Goal: Information Seeking & Learning: Check status

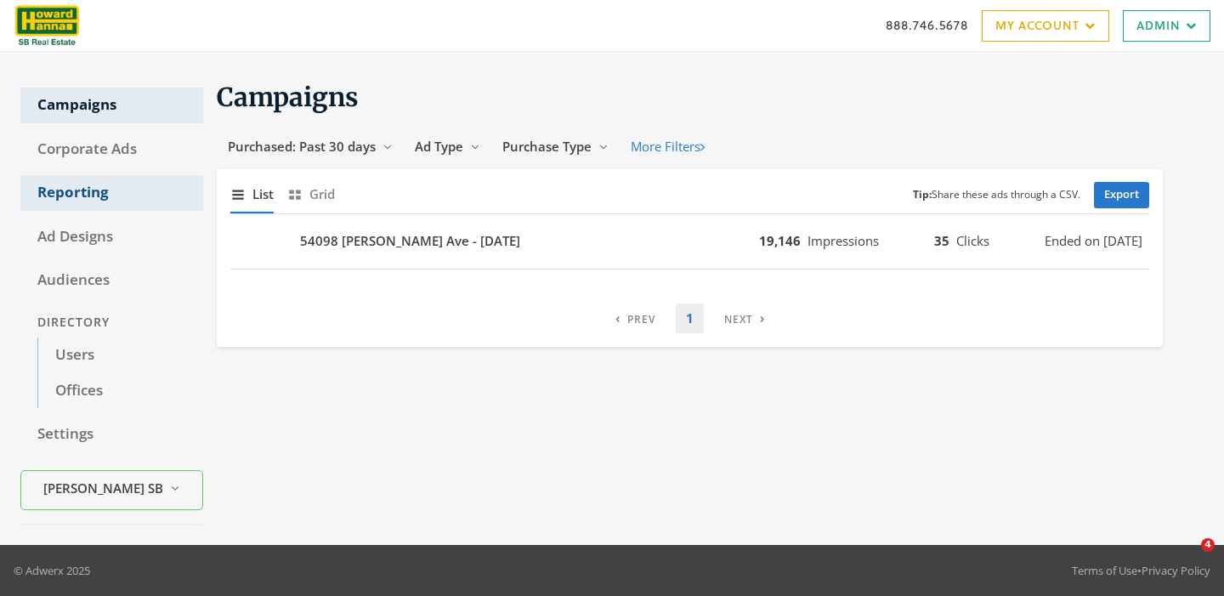
click at [72, 195] on link "Reporting" at bounding box center [111, 193] width 183 height 36
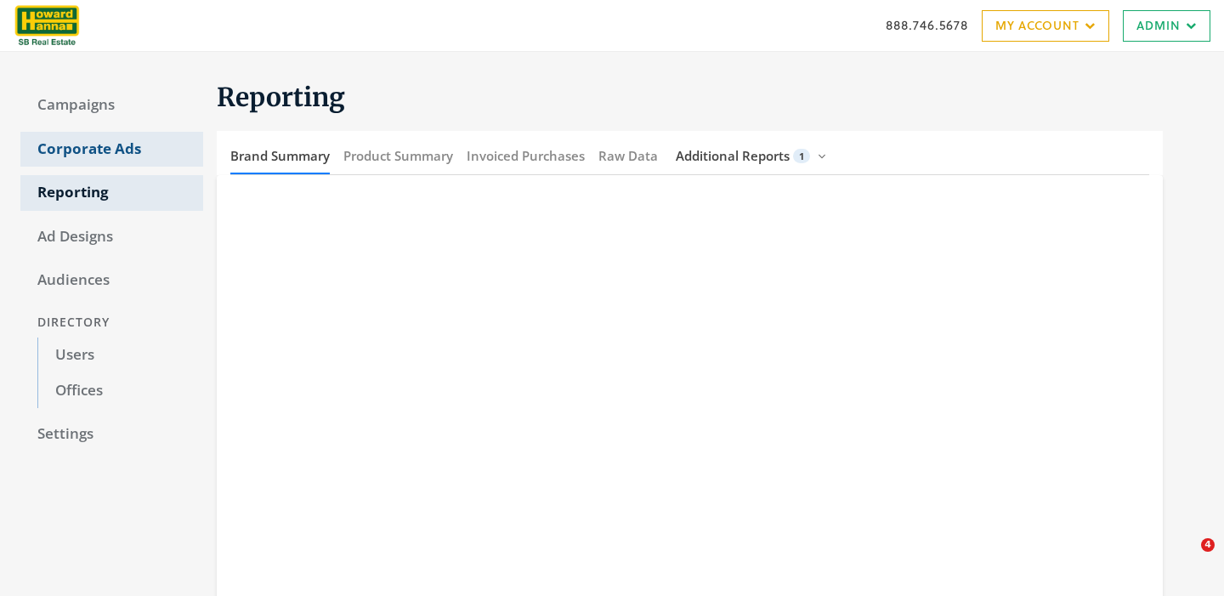
click at [99, 151] on link "Corporate Ads" at bounding box center [111, 150] width 183 height 36
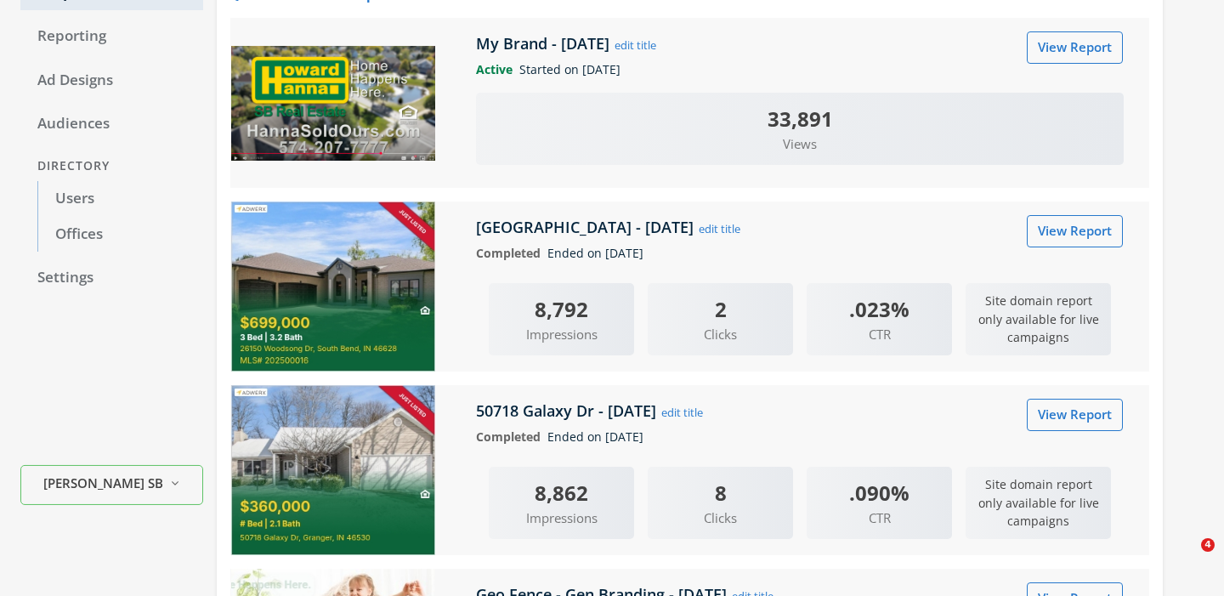
scroll to position [123, 0]
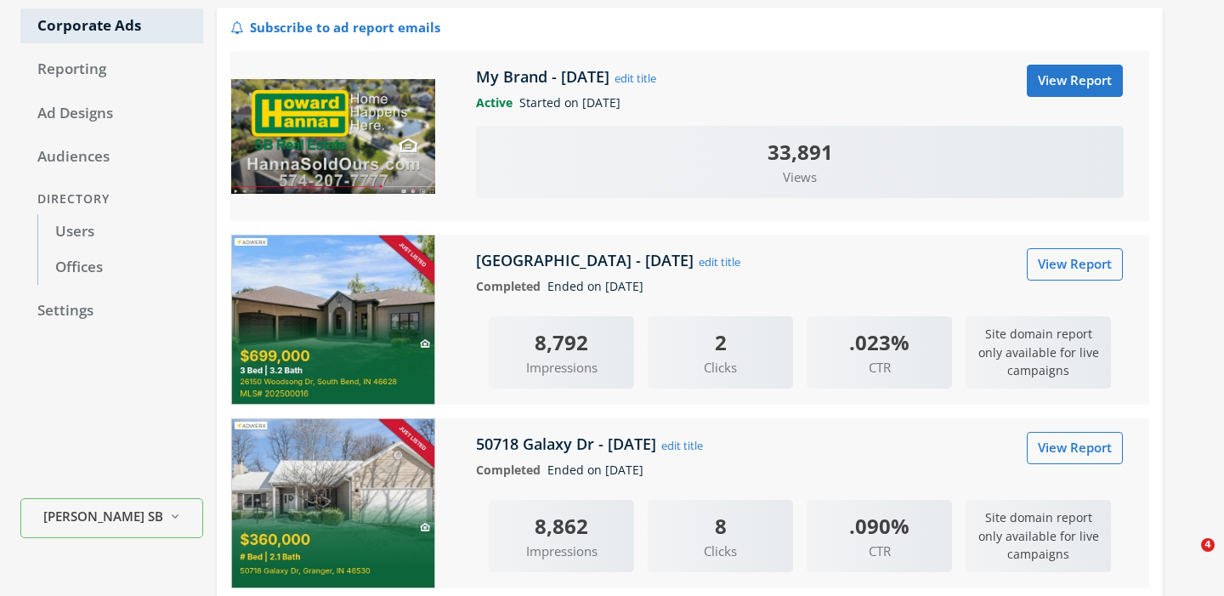
click at [0, 0] on div "Campaigns Corporate Ads Reporting Ad Designs Audiences Directory Users Offices …" at bounding box center [612, 583] width 1224 height 1309
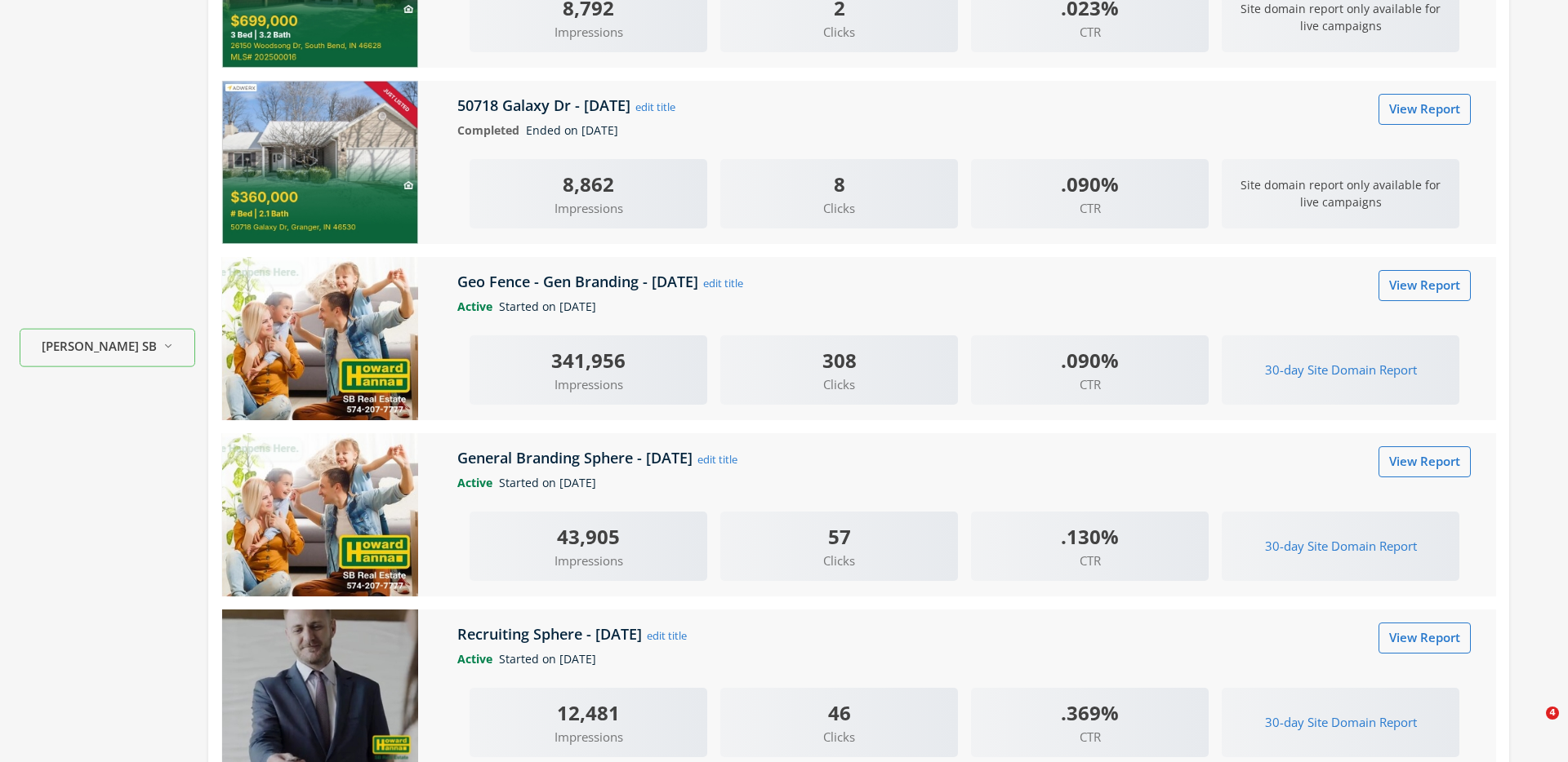
scroll to position [592, 0]
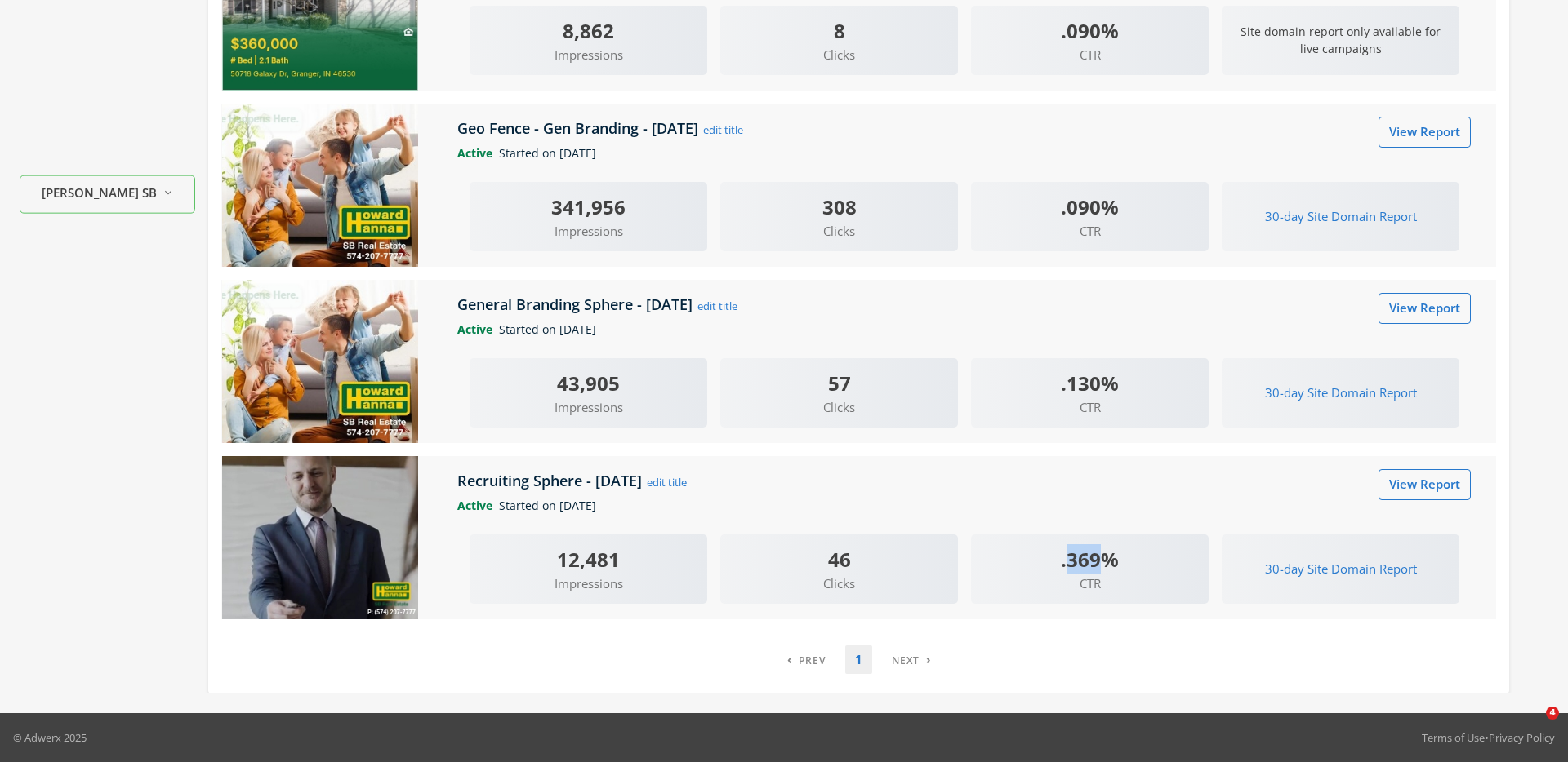
drag, startPoint x: 1065, startPoint y: 562, endPoint x: 1106, endPoint y: 559, distance: 41.1
click at [1106, 559] on div ".369%" at bounding box center [1089, 559] width 237 height 30
drag, startPoint x: 471, startPoint y: 119, endPoint x: 606, endPoint y: 134, distance: 135.8
click at [607, 136] on h5 "Geo Fence - Gen Branding - [DATE]" at bounding box center [579, 128] width 245 height 19
drag, startPoint x: 462, startPoint y: 307, endPoint x: 632, endPoint y: 308, distance: 170.0
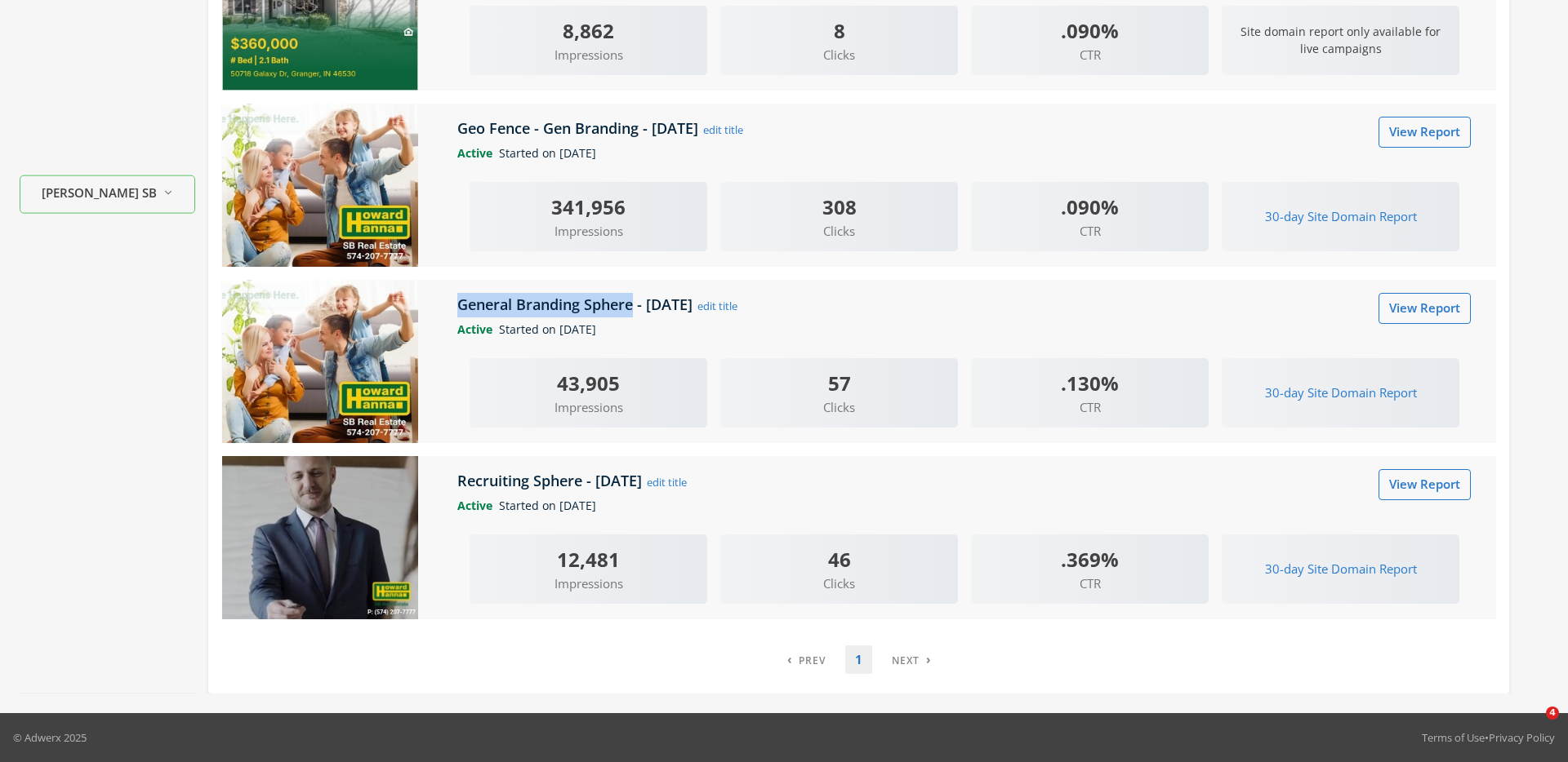
click at [632, 308] on h5 "General Branding Sphere - [DATE]" at bounding box center [576, 304] width 239 height 19
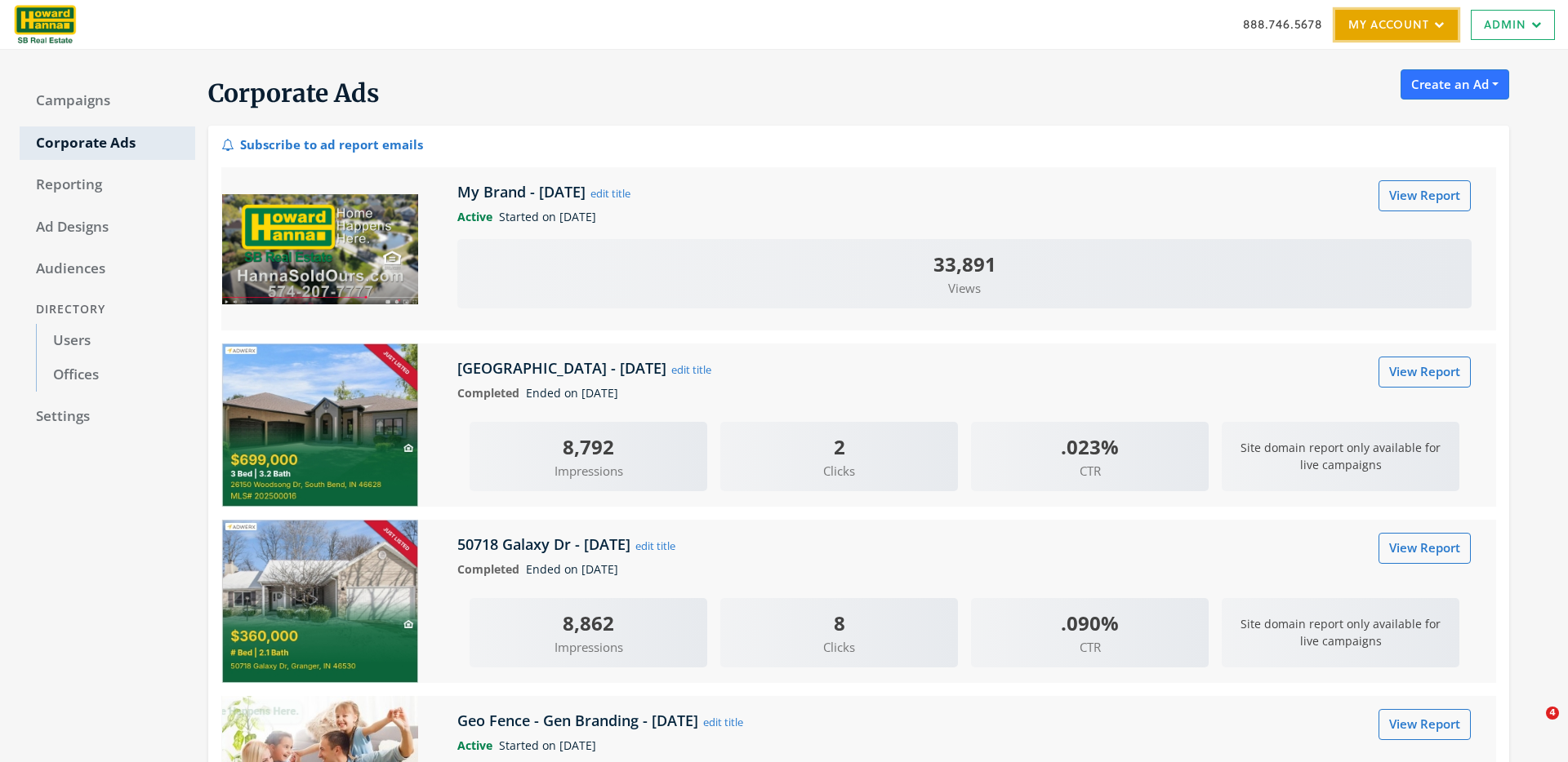
click at [1175, 20] on link "My Account" at bounding box center [1396, 24] width 123 height 30
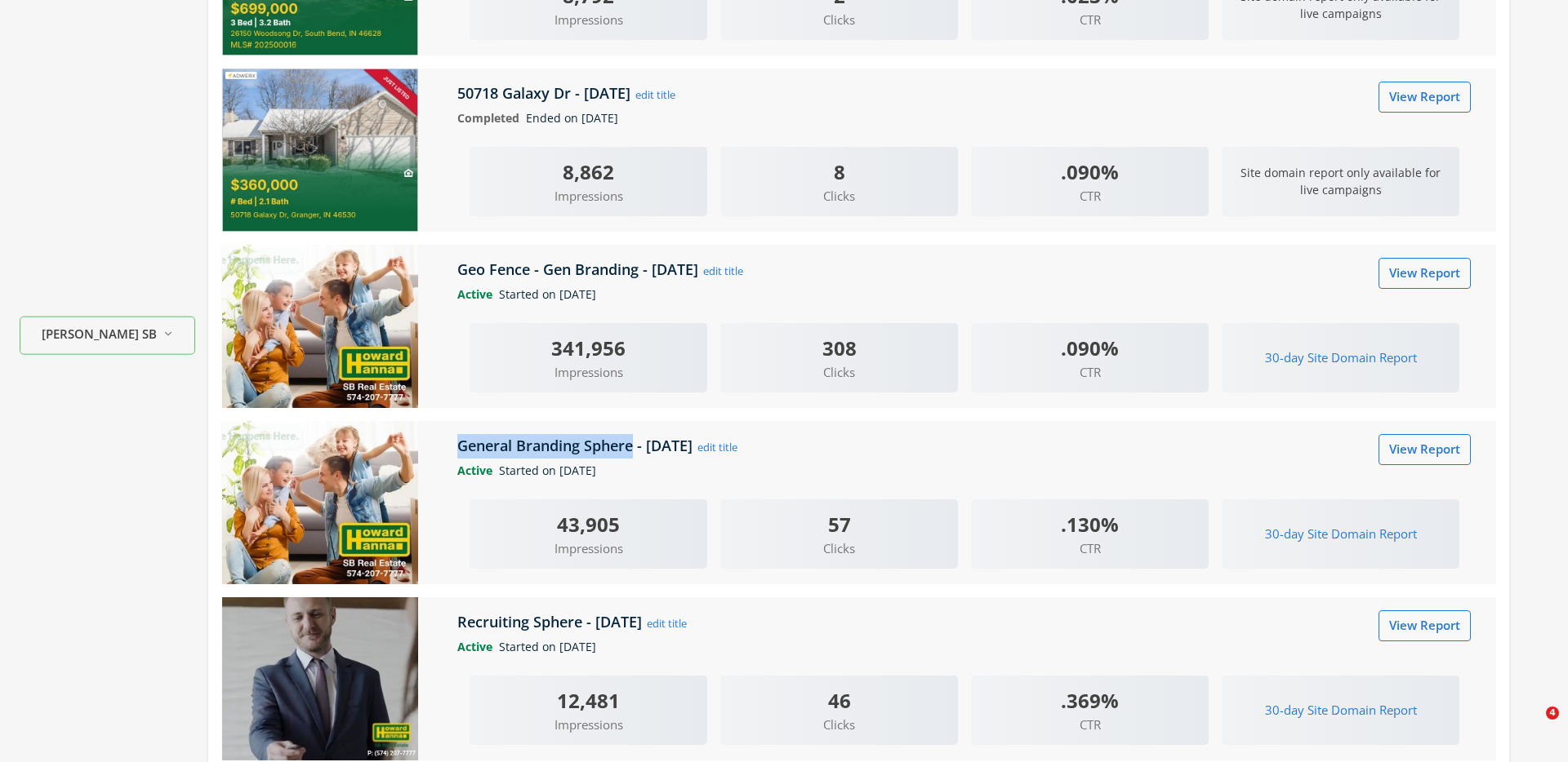
scroll to position [592, 0]
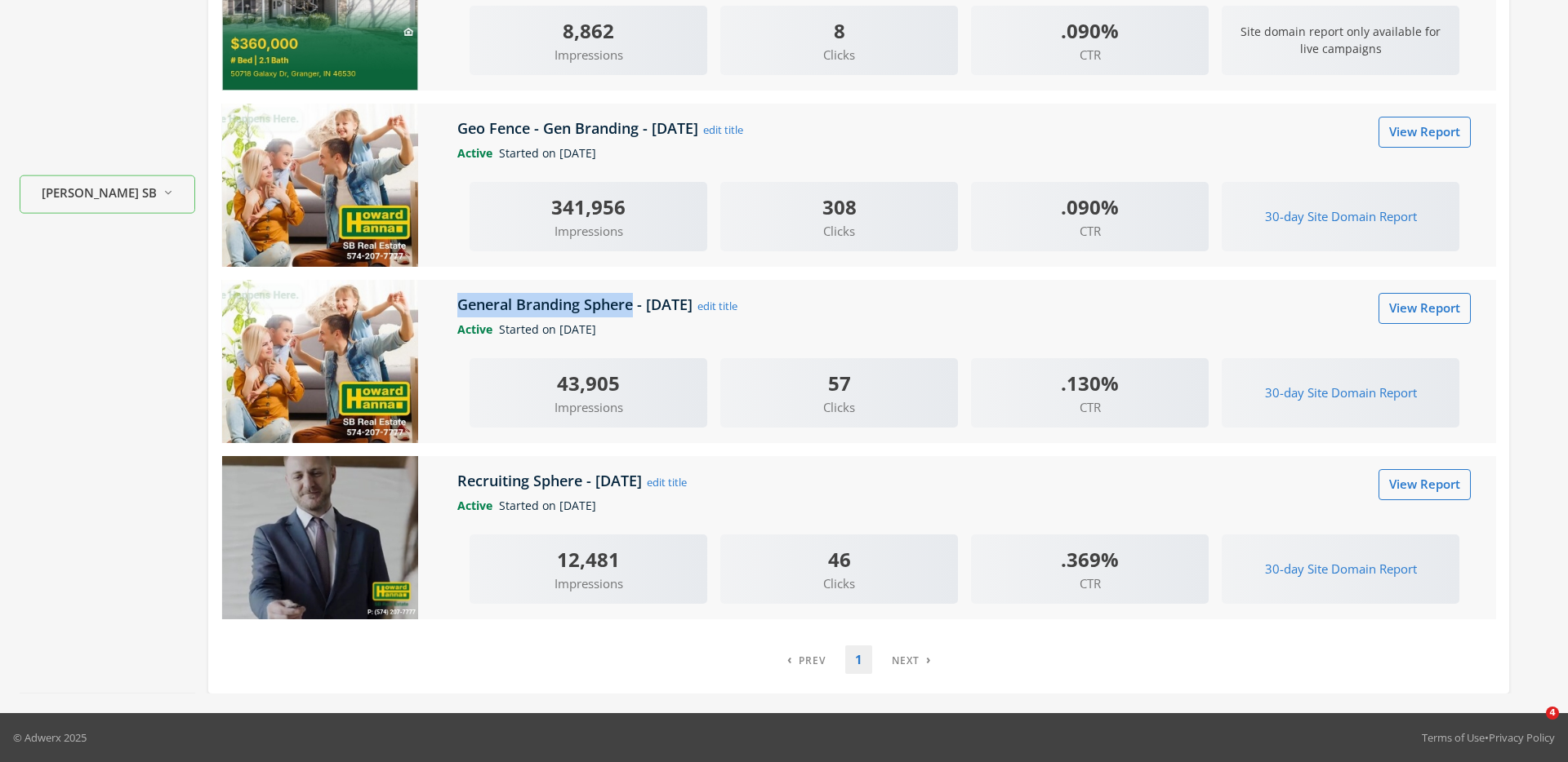
click at [475, 306] on h5 "General Branding Sphere - [DATE]" at bounding box center [576, 304] width 239 height 19
drag, startPoint x: 475, startPoint y: 306, endPoint x: 652, endPoint y: 308, distance: 177.0
click at [652, 308] on h5 "General Branding Sphere - [DATE]" at bounding box center [576, 304] width 239 height 19
click at [1175, 314] on link "View Report" at bounding box center [1424, 307] width 92 height 30
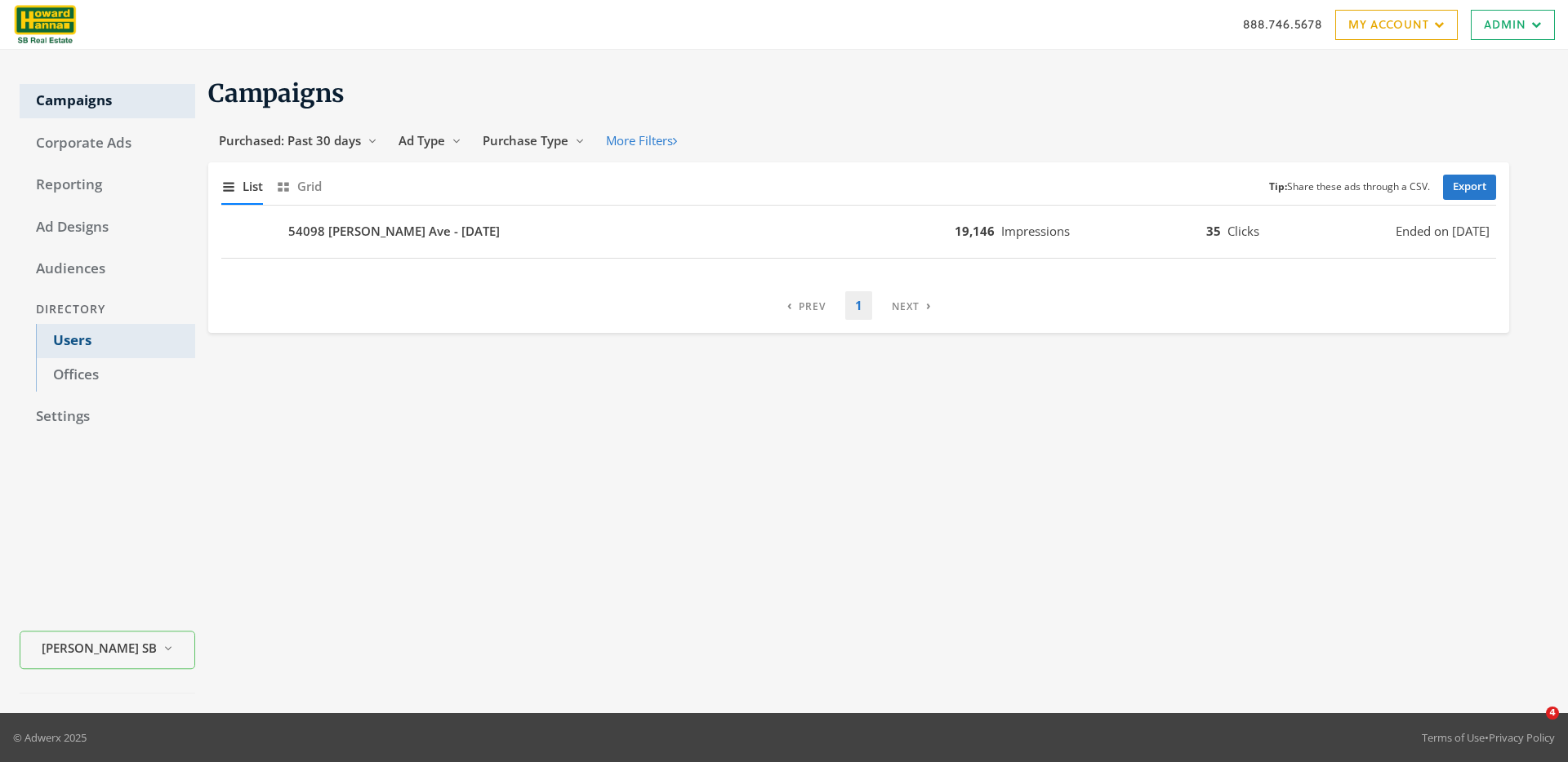
click at [84, 340] on link "Users" at bounding box center [115, 342] width 159 height 35
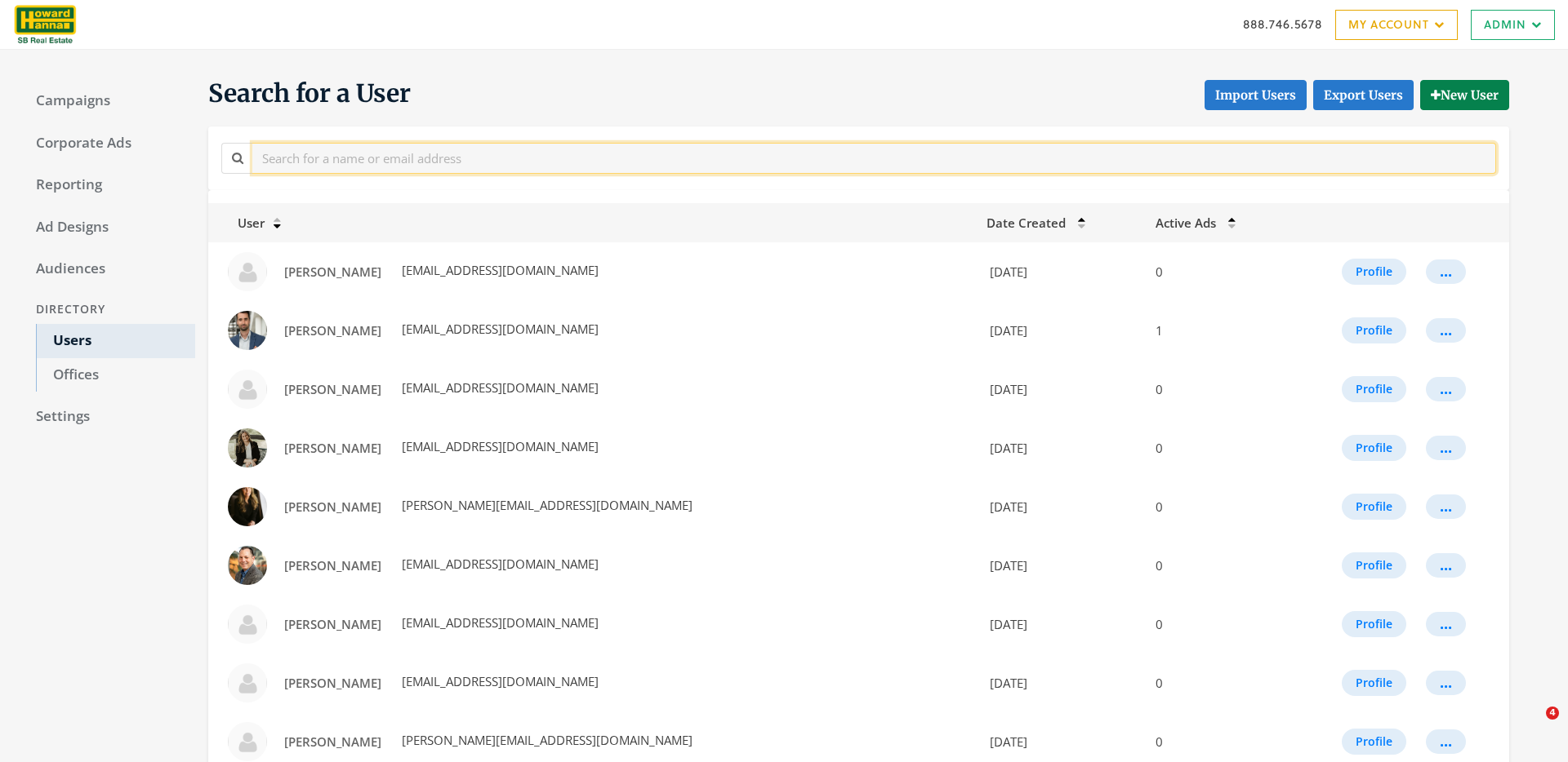
click at [361, 149] on input "text" at bounding box center [874, 157] width 1243 height 30
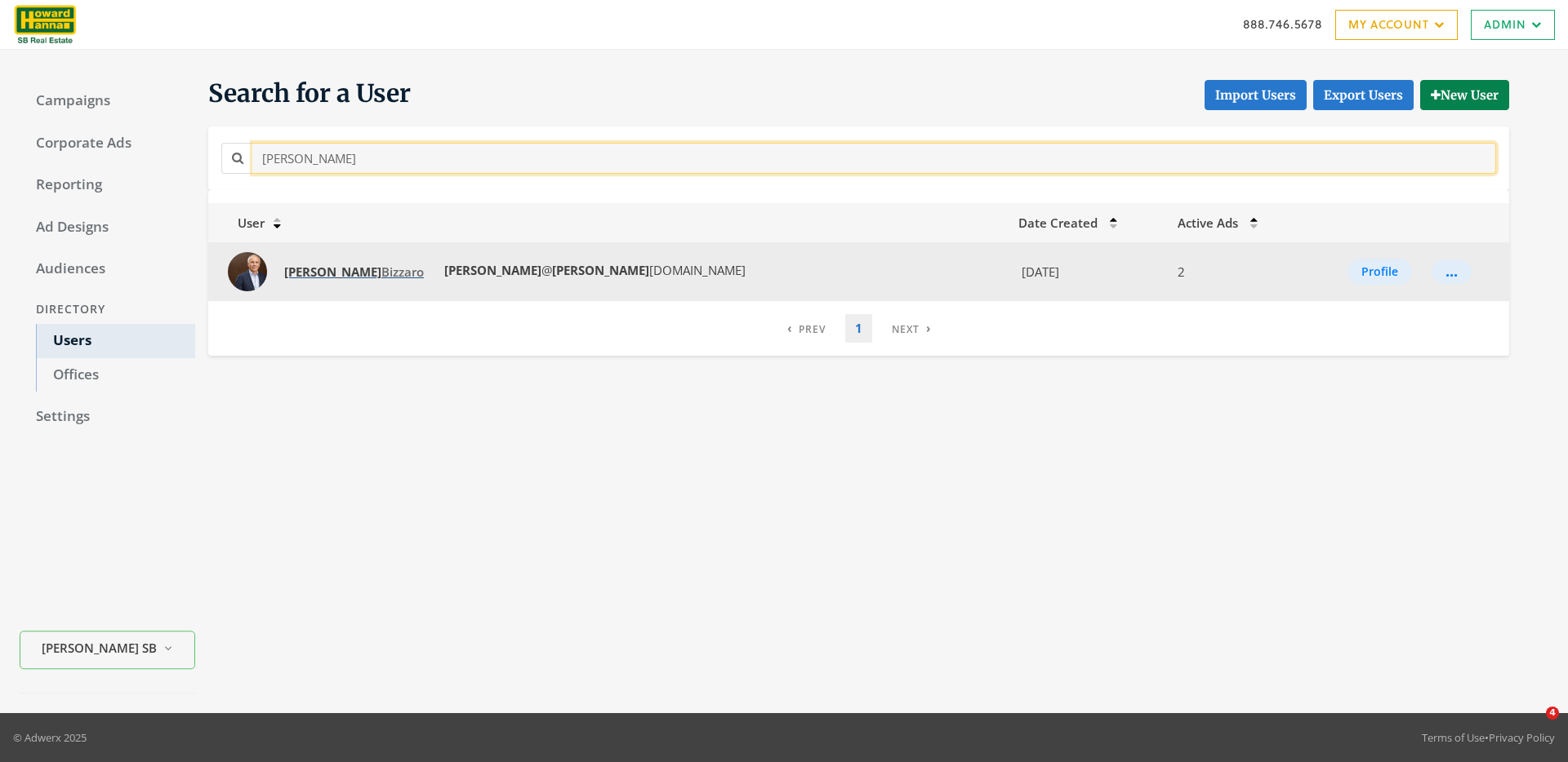
type input "steve"
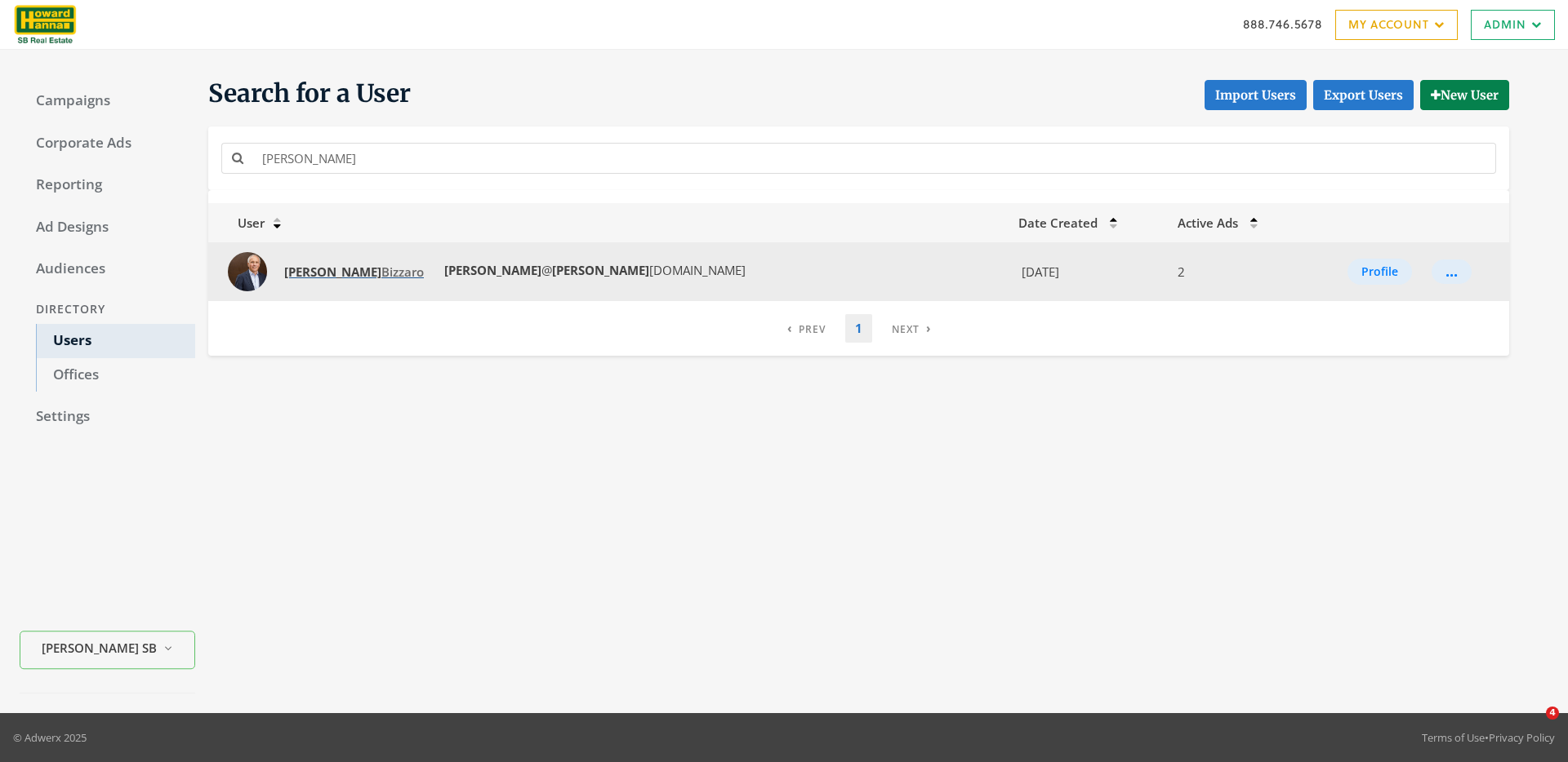
click at [341, 264] on span "Steve Bizzaro" at bounding box center [353, 272] width 139 height 16
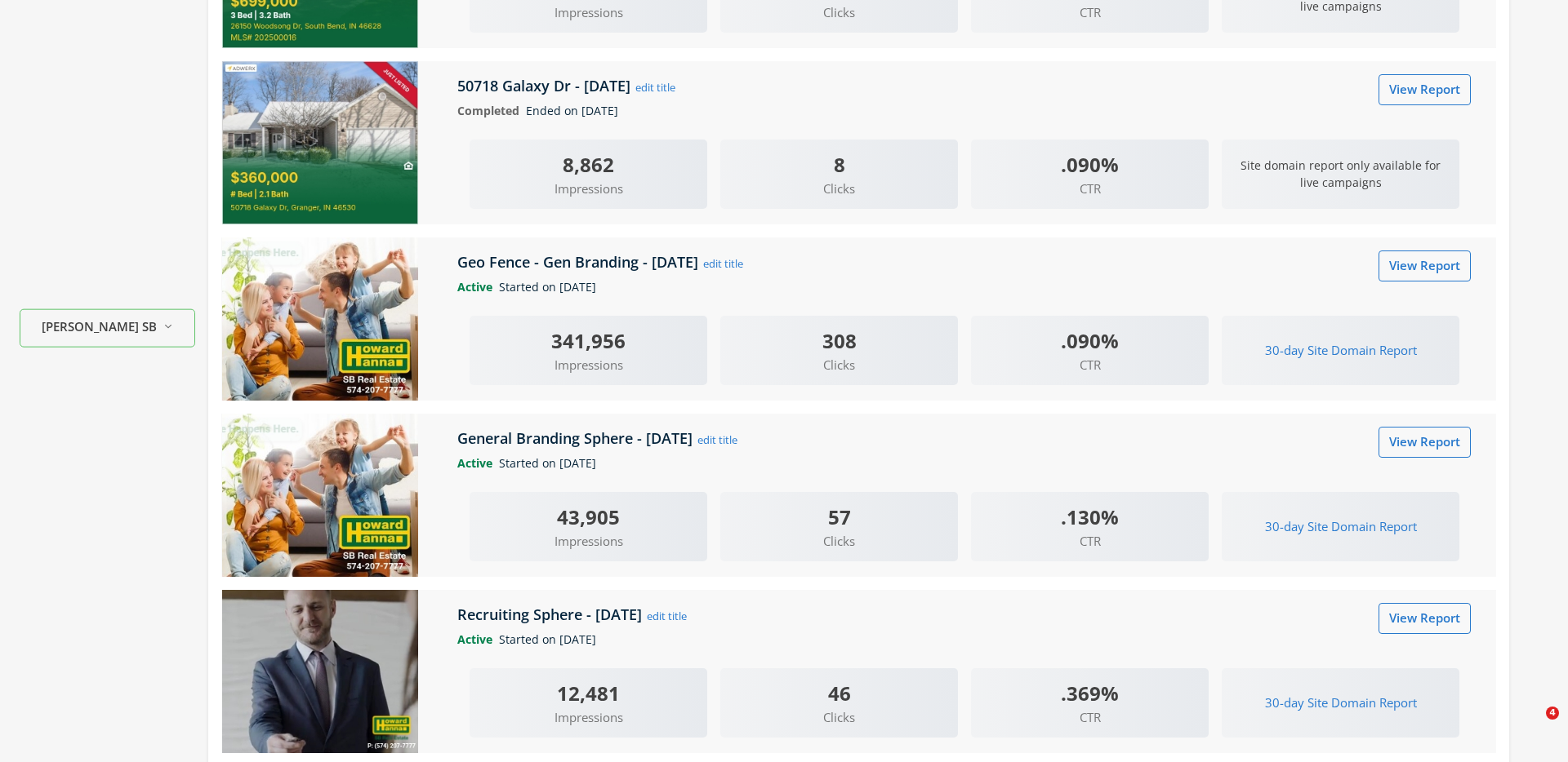
scroll to position [592, 0]
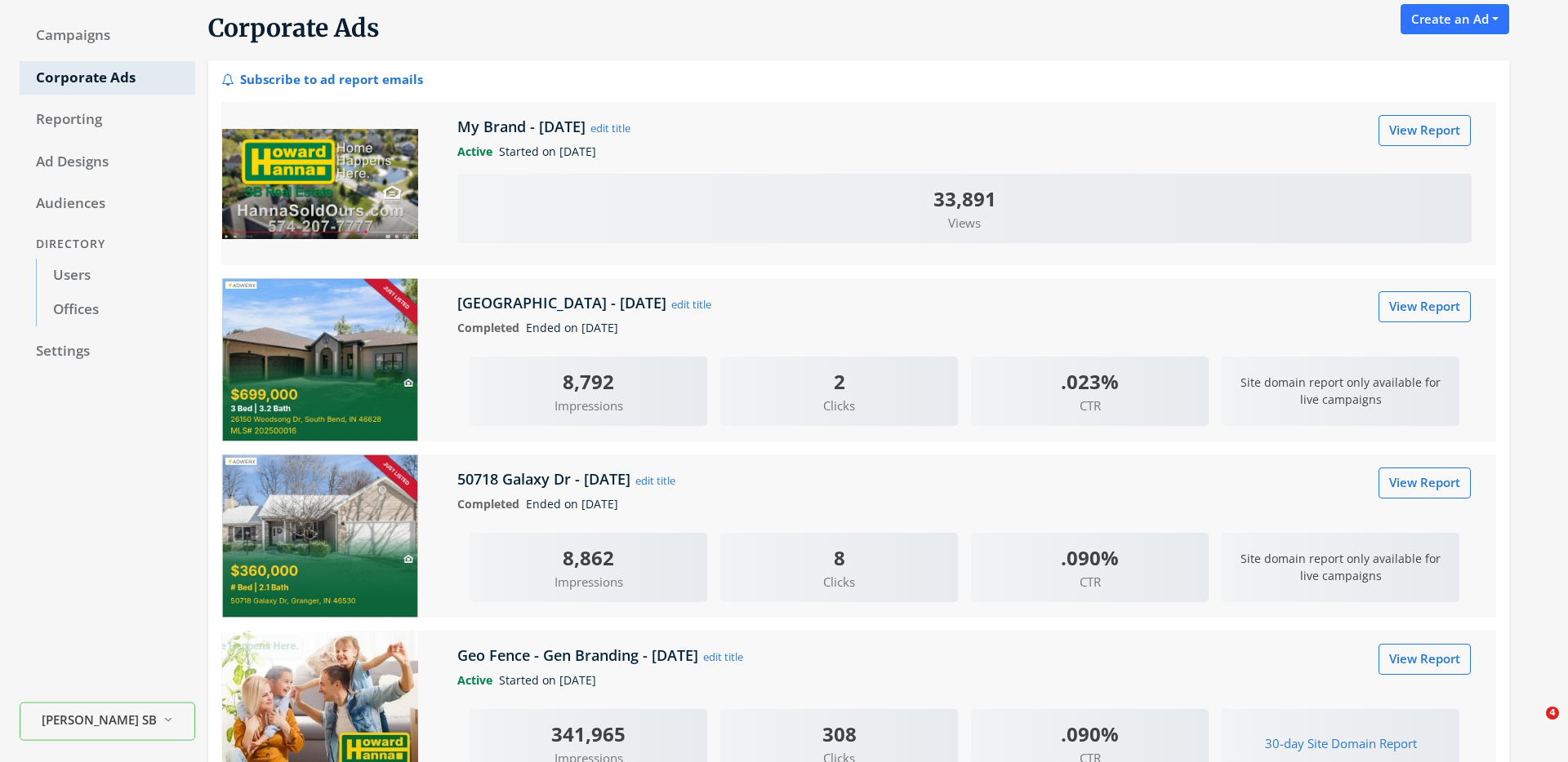
scroll to position [592, 0]
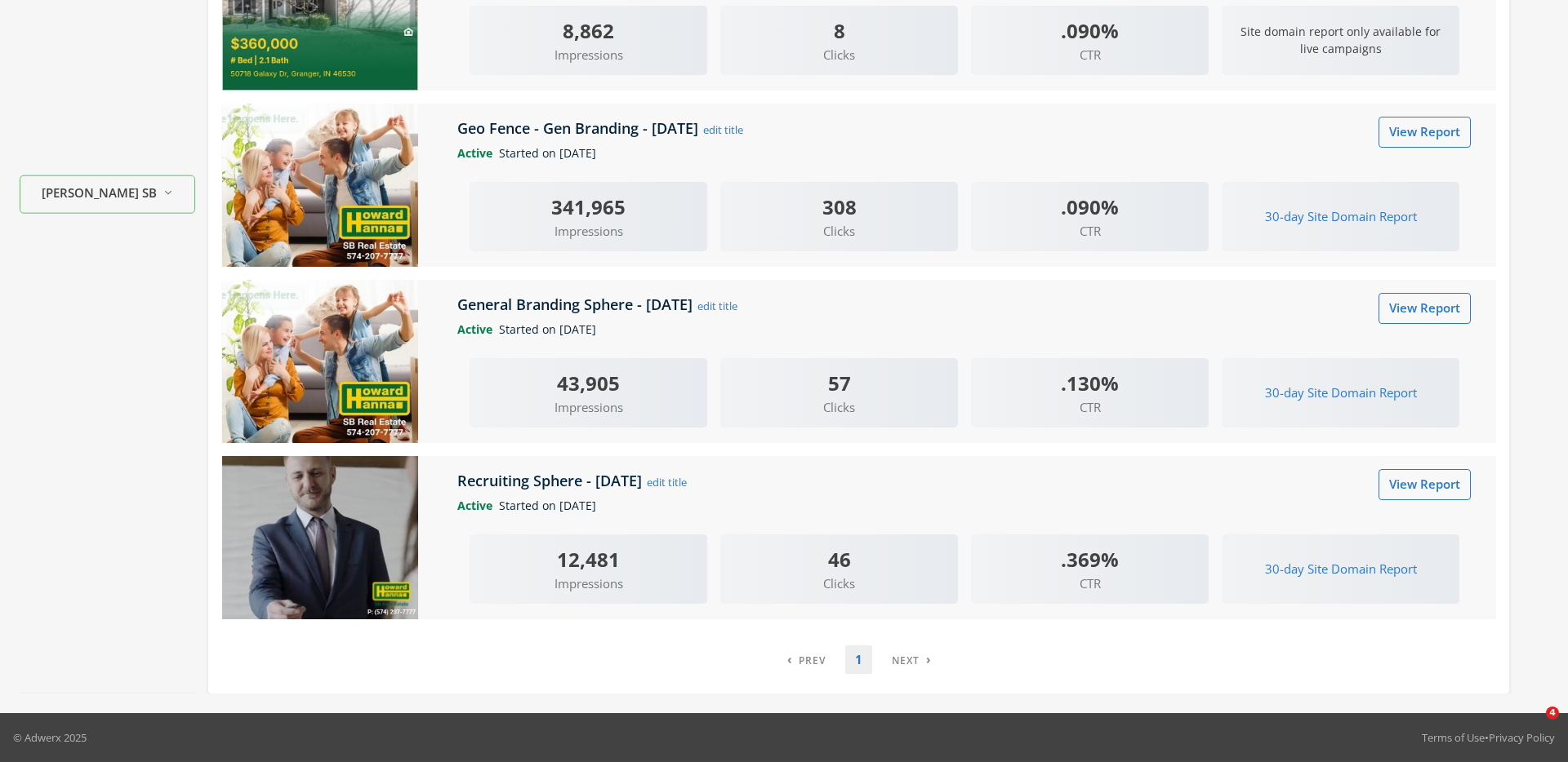
click at [327, 552] on img at bounding box center [320, 537] width 196 height 163
click at [1423, 477] on link "View Report" at bounding box center [1424, 484] width 92 height 30
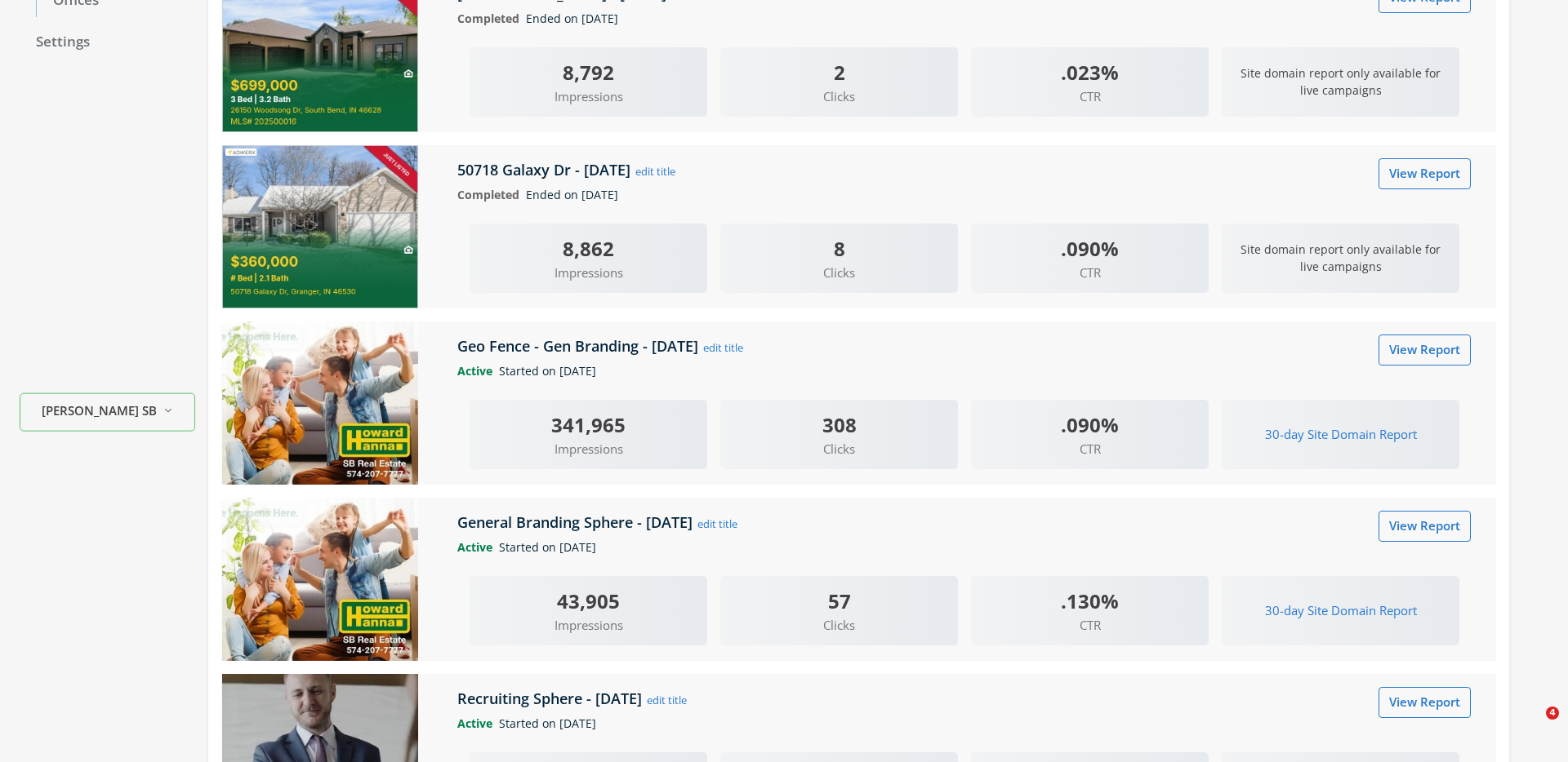
scroll to position [401, 0]
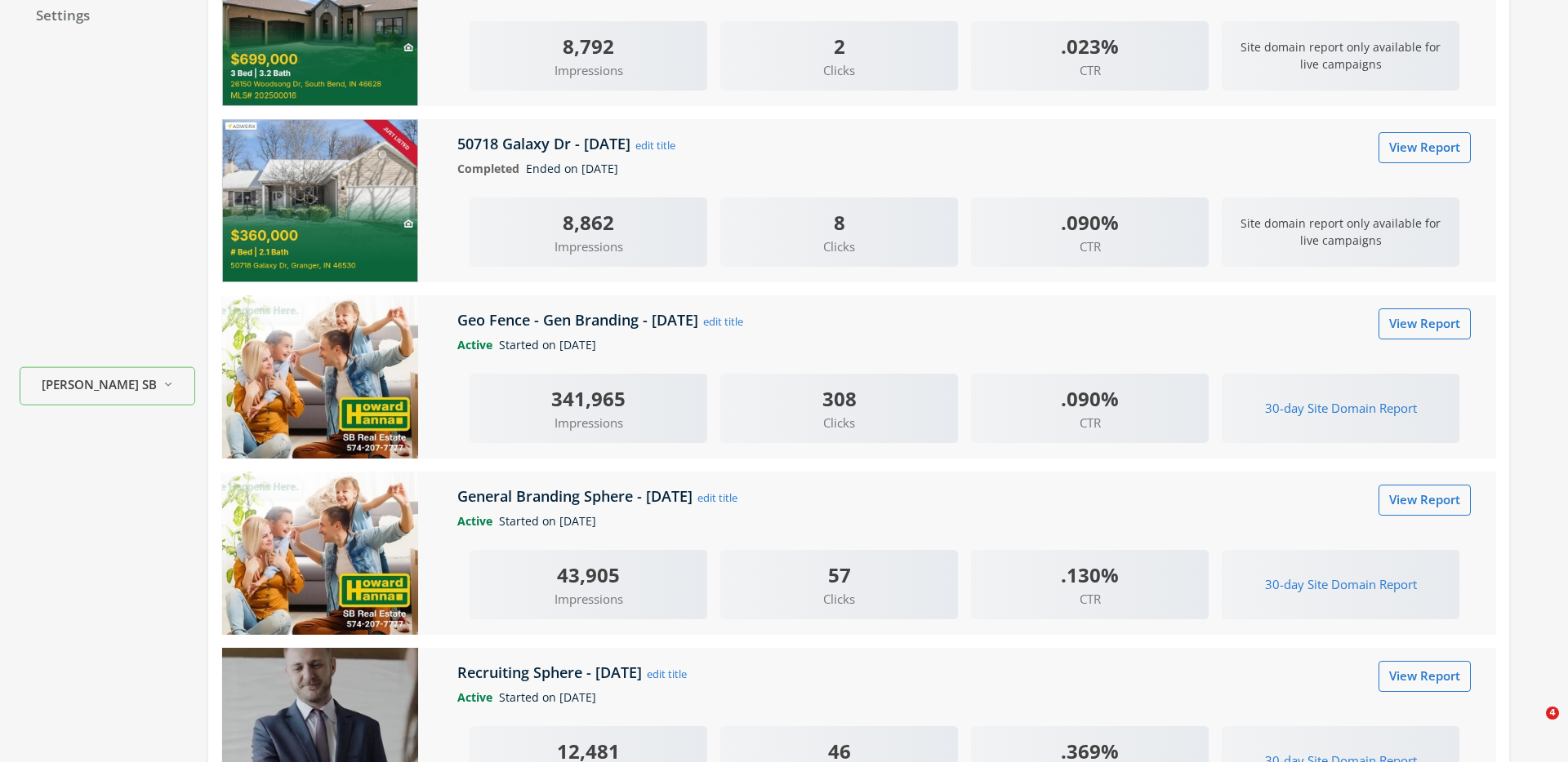
drag, startPoint x: 461, startPoint y: 321, endPoint x: 614, endPoint y: 351, distance: 155.9
click at [614, 351] on div "Geo Fence - Gen Branding - [DATE] edit title View Report Active Started on [DAT…" at bounding box center [964, 375] width 1039 height 160
click at [1407, 314] on link "View Report" at bounding box center [1424, 322] width 92 height 30
